Goal: Information Seeking & Learning: Learn about a topic

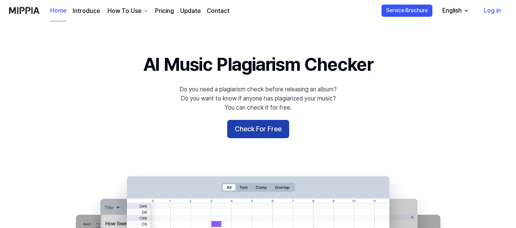
click at [263, 123] on button "Check For Free" at bounding box center [258, 129] width 62 height 18
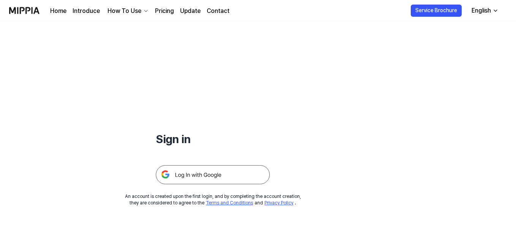
click at [165, 7] on link "Pricing" at bounding box center [164, 10] width 19 height 9
